Goal: Transaction & Acquisition: Purchase product/service

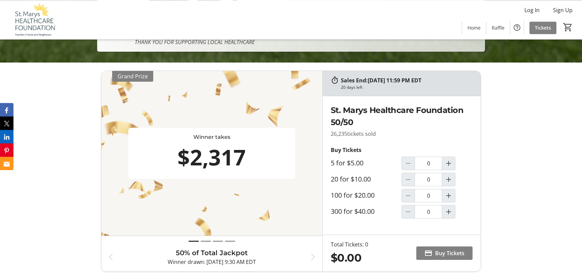
scroll to position [230, 0]
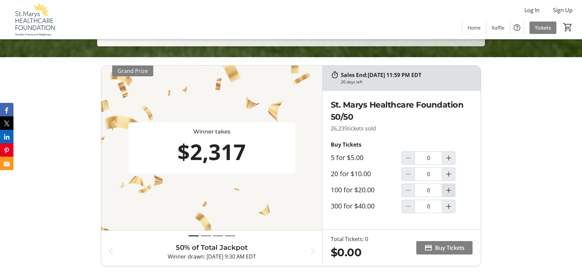
click at [450, 190] on mat-icon "Increment by one" at bounding box center [449, 191] width 8 height 8
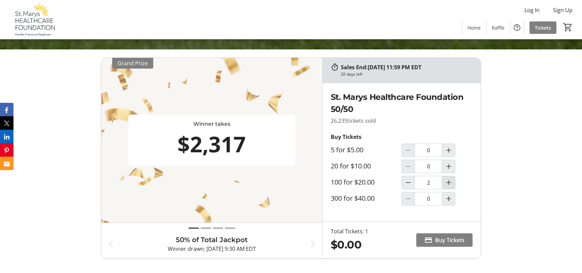
type input "1"
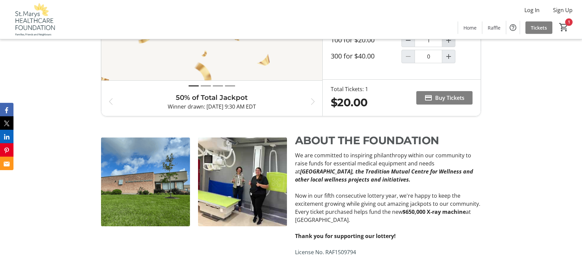
scroll to position [376, 0]
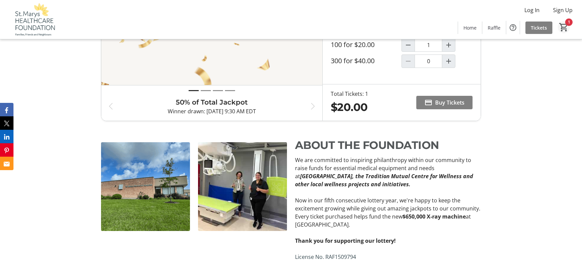
click at [565, 21] on span "Cart" at bounding box center [564, 27] width 12 height 12
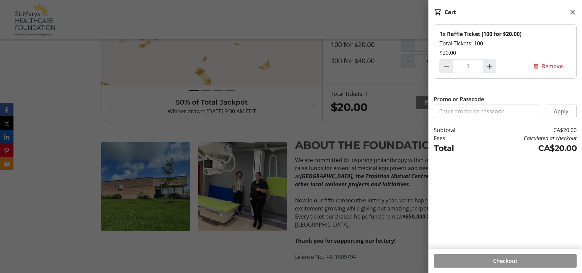
click at [519, 260] on span at bounding box center [505, 261] width 143 height 16
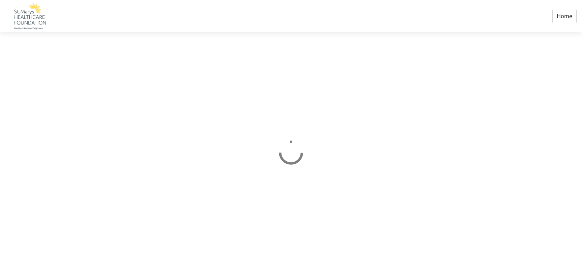
select select "CA"
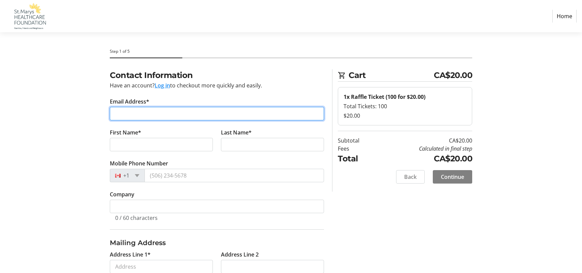
click at [191, 111] on input "Email Address*" at bounding box center [217, 113] width 214 height 13
type input "[EMAIL_ADDRESS][DOMAIN_NAME]"
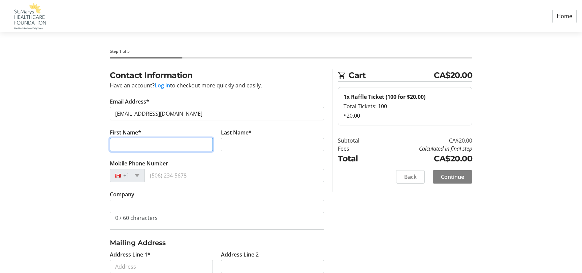
type input "[PERSON_NAME]"
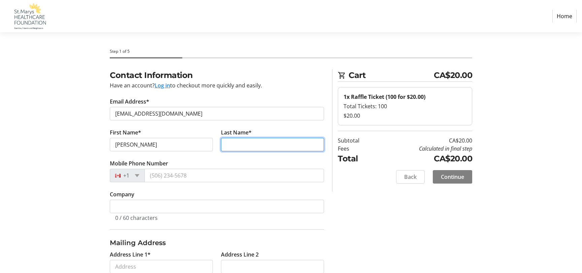
type input "[PERSON_NAME]"
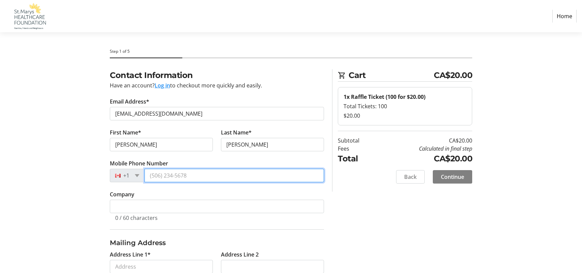
type input "[PHONE_NUMBER]"
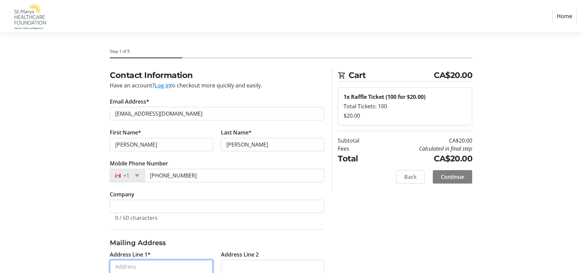
type input "[STREET_ADDRESS][PERSON_NAME]"
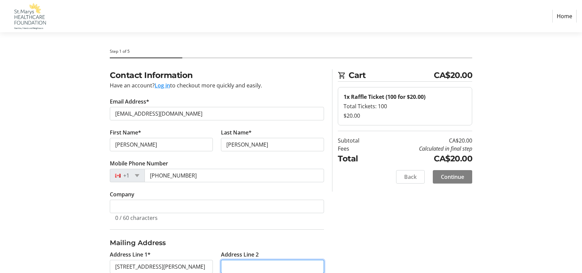
type input "PO Box 195"
type input "Saint Marys"
select select "ON"
type input "N4X 1B1"
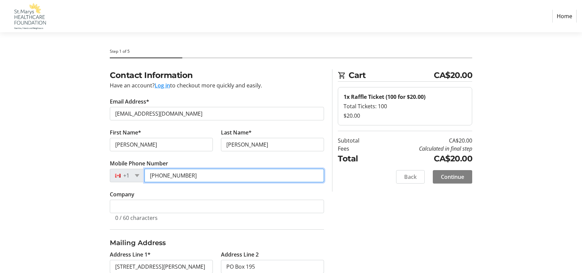
click at [214, 171] on input "[PHONE_NUMBER]" at bounding box center [234, 175] width 180 height 13
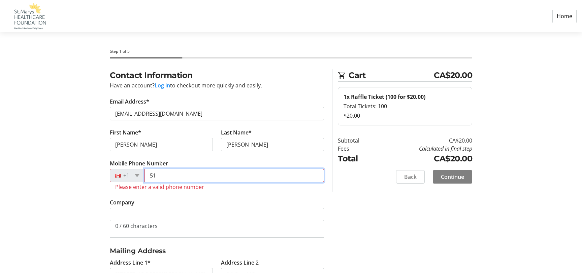
type input "5"
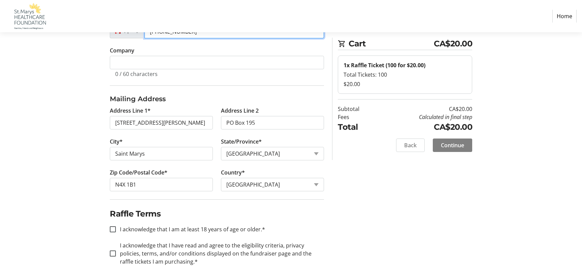
scroll to position [152, 0]
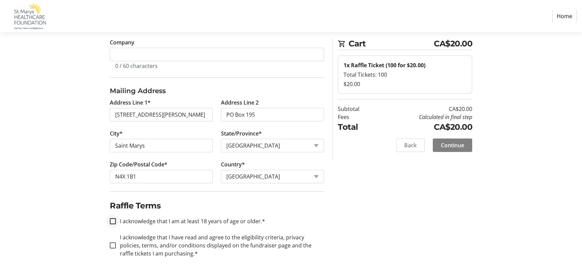
type input "[PHONE_NUMBER]"
click at [113, 221] on input "I acknowledge that I am at least 18 years of age or older.*" at bounding box center [113, 222] width 6 height 6
checkbox input "true"
click at [111, 247] on input "I acknowledge that I have read and agree to the eligibility criteria, privacy p…" at bounding box center [113, 246] width 6 height 6
checkbox input "true"
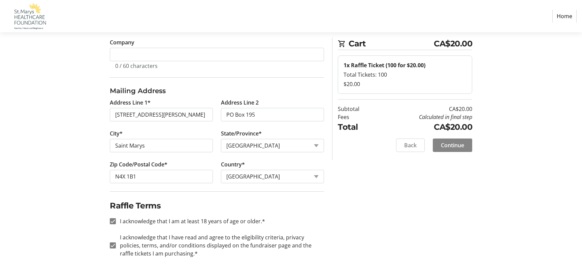
click at [460, 147] on span "Continue" at bounding box center [452, 145] width 23 height 8
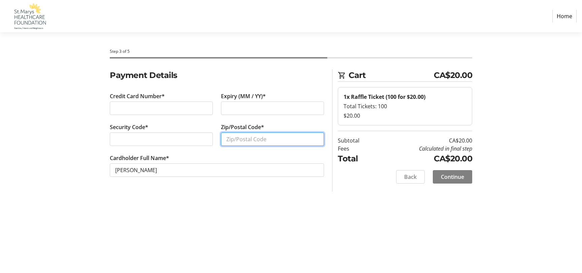
click at [295, 143] on input "Zip/Postal Code*" at bounding box center [272, 139] width 103 height 13
type input "N4X 1B1"
click at [359, 213] on div "Step 3 of 5 Cart CA$20.00 1x Raffle Ticket (100 for $20.00) Total Tickets: 100 …" at bounding box center [291, 152] width 445 height 241
click at [447, 173] on span "Continue" at bounding box center [452, 177] width 23 height 8
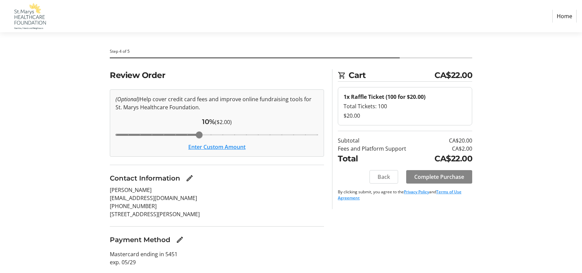
click at [440, 174] on span "Complete Purchase" at bounding box center [439, 177] width 50 height 8
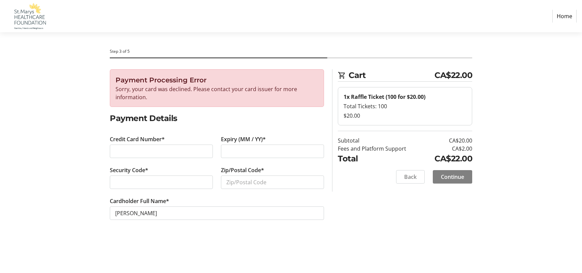
click at [188, 187] on div at bounding box center [161, 182] width 103 height 13
click at [240, 178] on input "Zip/Postal Code*" at bounding box center [272, 182] width 103 height 13
type input "N4X 1B1"
click at [408, 251] on div "Step 3 of 5 Cart CA$22.00 1x Raffle Ticket (100 for $20.00) Total Tickets: 100 …" at bounding box center [291, 152] width 445 height 241
click at [448, 176] on span "Continue" at bounding box center [452, 177] width 23 height 8
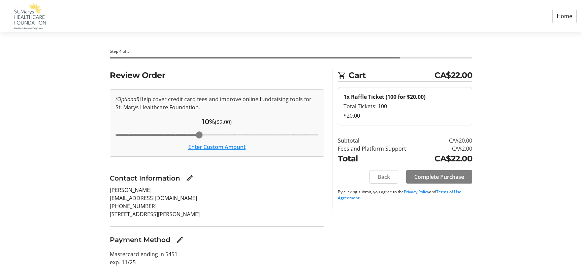
click at [448, 176] on span "Complete Purchase" at bounding box center [439, 177] width 50 height 8
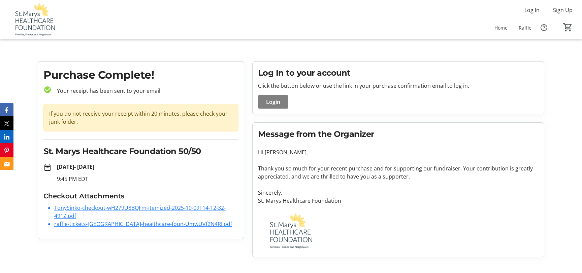
click at [168, 227] on link "raffle-tickets-[GEOGRAPHIC_DATA]-healthcare-foun-UmwUVf2N4RI.pdf" at bounding box center [143, 224] width 178 height 7
